Goal: Check status: Check status

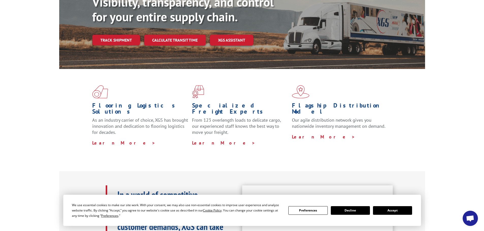
scroll to position [76, 0]
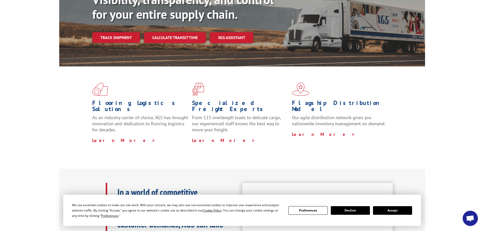
click at [386, 211] on button "Accept" at bounding box center [392, 210] width 39 height 9
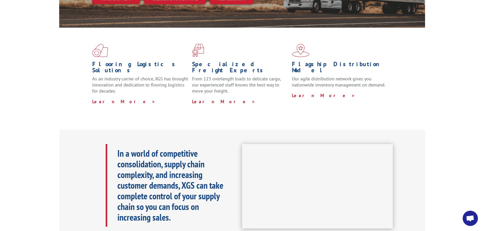
scroll to position [0, 0]
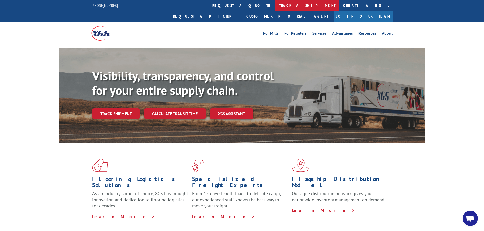
click at [275, 2] on link "track a shipment" at bounding box center [307, 5] width 64 height 11
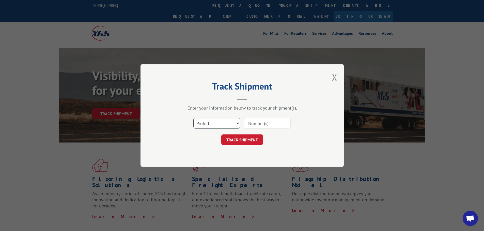
click at [232, 123] on select "Select category... Probill BOL PO" at bounding box center [216, 123] width 47 height 11
click at [193, 118] on select "Select category... Probill BOL PO" at bounding box center [216, 123] width 47 height 11
click at [271, 119] on input at bounding box center [267, 123] width 47 height 11
paste input "17450367"
type input "17450367"
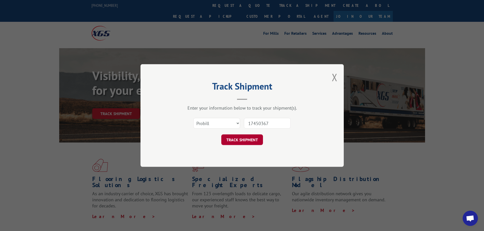
click at [242, 139] on button "TRACK SHIPMENT" at bounding box center [242, 140] width 42 height 11
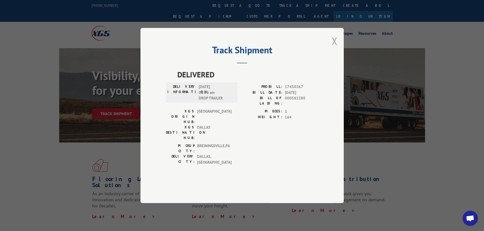
click at [335, 48] on button "Close modal" at bounding box center [335, 40] width 6 height 13
